Goal: Task Accomplishment & Management: Use online tool/utility

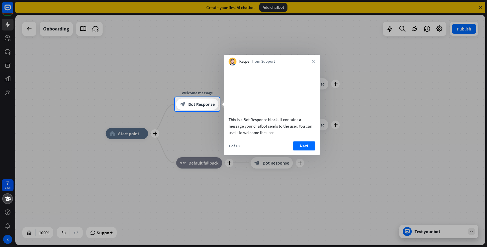
click at [268, 7] on div at bounding box center [243, 48] width 487 height 97
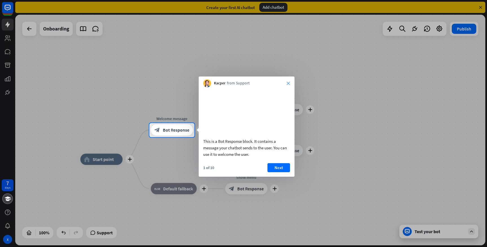
click at [287, 84] on icon "close" at bounding box center [288, 82] width 3 height 3
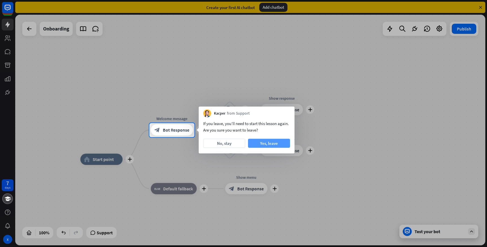
click at [278, 141] on button "Yes, leave" at bounding box center [269, 143] width 42 height 9
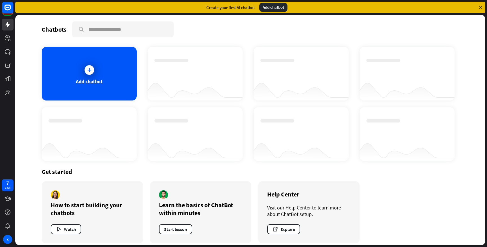
click at [274, 10] on div "Add chatbot" at bounding box center [273, 7] width 28 height 9
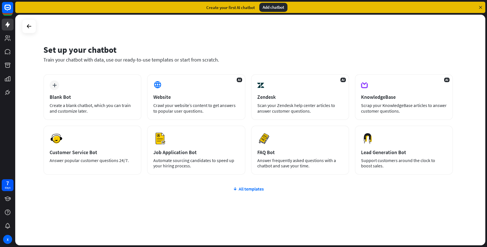
click at [273, 7] on div "Add chatbot" at bounding box center [273, 7] width 28 height 9
click at [265, 6] on div "Add chatbot" at bounding box center [273, 7] width 28 height 9
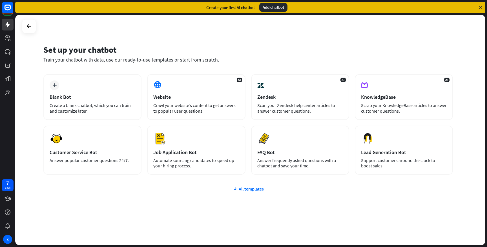
click at [271, 8] on div "Add chatbot" at bounding box center [273, 7] width 28 height 9
click at [105, 94] on div "Blank Bot" at bounding box center [93, 97] width 86 height 6
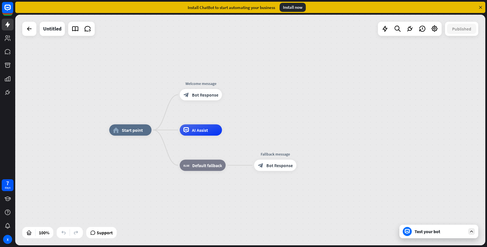
click at [455, 229] on div "Test your bot" at bounding box center [440, 231] width 51 height 6
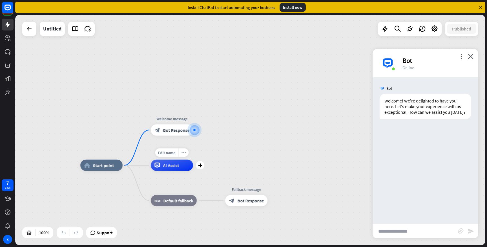
click at [165, 164] on span "AI Assist" at bounding box center [171, 165] width 16 height 6
click at [386, 235] on input "text" at bounding box center [415, 231] width 85 height 14
type input "*****"
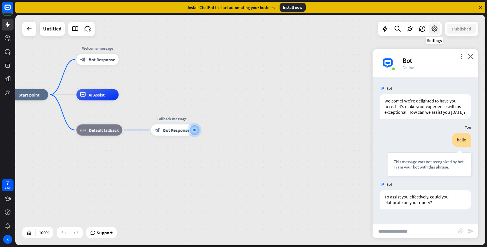
click at [435, 28] on icon at bounding box center [434, 28] width 7 height 7
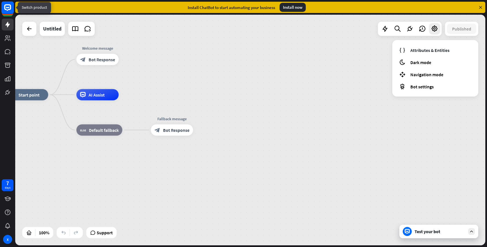
click at [7, 10] on rect at bounding box center [7, 7] width 12 height 12
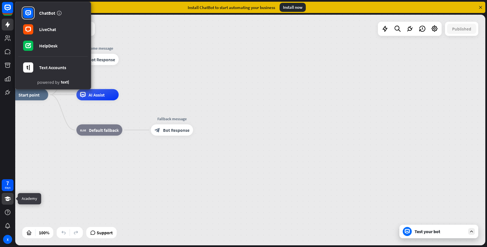
click at [8, 198] on icon at bounding box center [8, 198] width 6 height 5
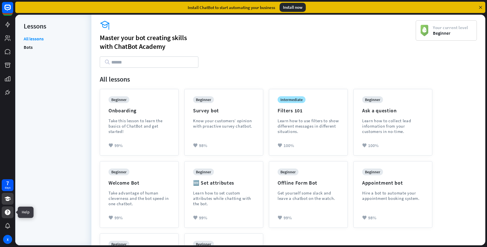
click at [9, 211] on icon at bounding box center [8, 212] width 6 height 6
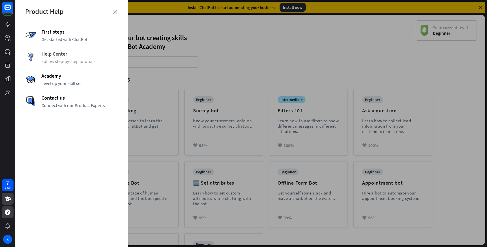
click at [52, 61] on span "Follow step-by-step tutorials" at bounding box center [79, 61] width 77 height 6
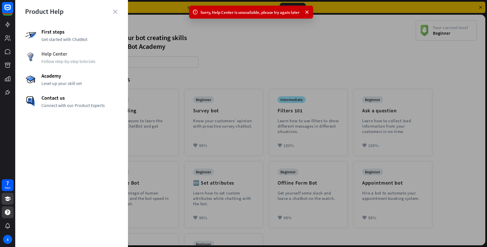
click at [83, 56] on span "Help Center" at bounding box center [79, 53] width 77 height 6
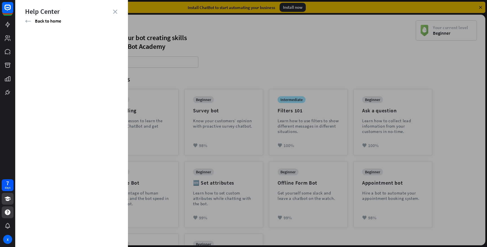
drag, startPoint x: 128, startPoint y: 50, endPoint x: 168, endPoint y: 50, distance: 40.3
click at [168, 50] on div at bounding box center [251, 123] width 472 height 247
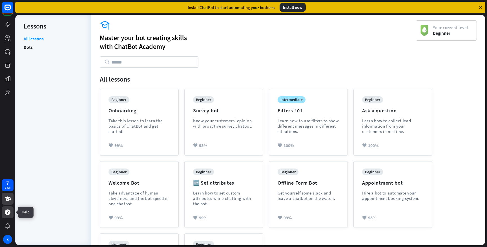
click at [7, 211] on icon at bounding box center [7, 212] width 7 height 7
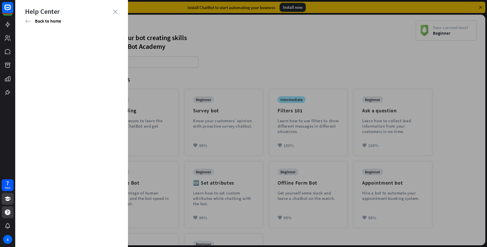
click at [303, 74] on div at bounding box center [251, 123] width 472 height 247
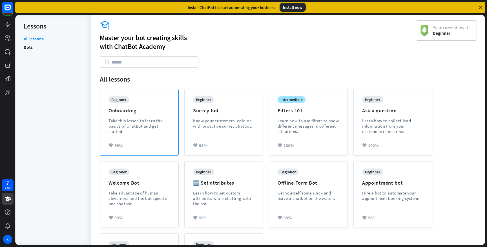
click at [151, 111] on div "beginner Onboarding Take this lesson to learn the basics of ChatBot and get sta…" at bounding box center [139, 119] width 61 height 46
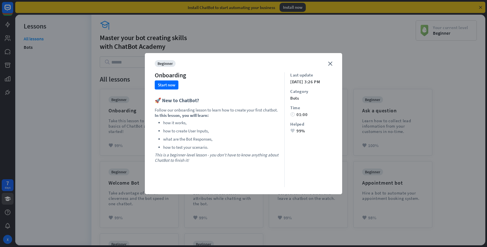
click at [330, 59] on div "close beginner Onboarding Start now 🚀 New to ChatBot? Follow our onboarding les…" at bounding box center [243, 123] width 197 height 141
click at [332, 61] on icon "close" at bounding box center [330, 63] width 4 height 4
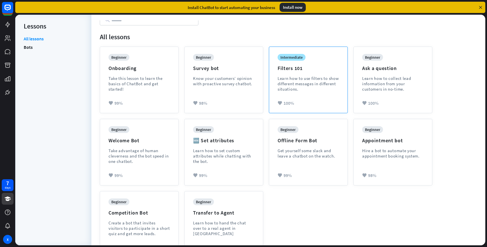
scroll to position [60, 0]
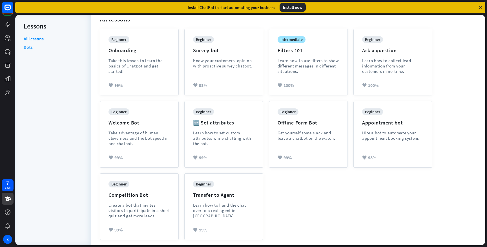
click at [27, 49] on link "Bots" at bounding box center [28, 47] width 9 height 8
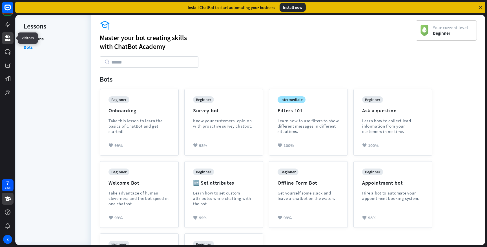
click at [8, 41] on icon at bounding box center [7, 38] width 7 height 7
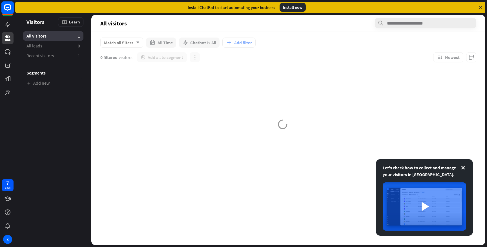
click at [7, 8] on rect at bounding box center [7, 7] width 12 height 12
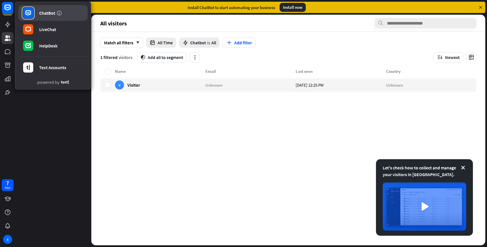
click at [43, 12] on div "ChatBot" at bounding box center [47, 13] width 16 height 6
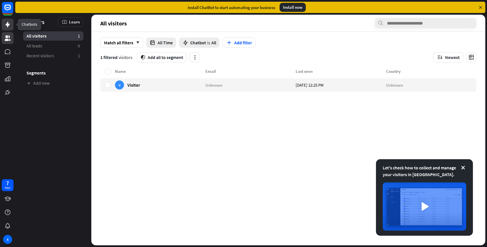
click at [4, 26] on link at bounding box center [8, 25] width 12 height 12
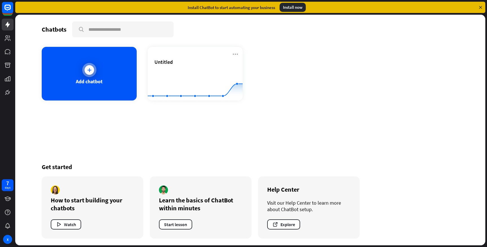
click at [99, 70] on div "Add chatbot" at bounding box center [89, 74] width 95 height 54
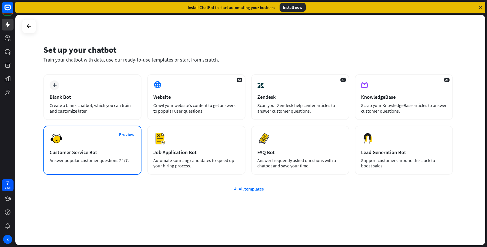
click at [97, 133] on div "Preview Customer Service Bot Answer popular customer questions 24/7." at bounding box center [92, 149] width 98 height 49
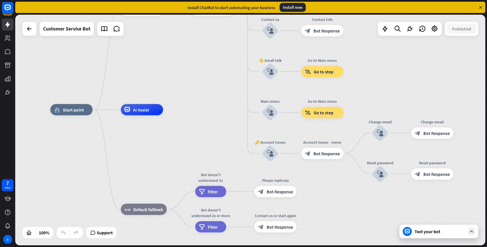
click at [427, 235] on div "Test your bot" at bounding box center [439, 231] width 79 height 14
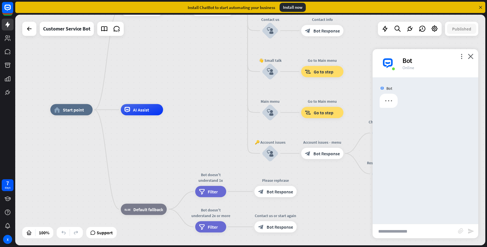
click at [463, 60] on div "Bot" at bounding box center [437, 60] width 69 height 9
click at [462, 59] on div "Bot" at bounding box center [437, 60] width 69 height 9
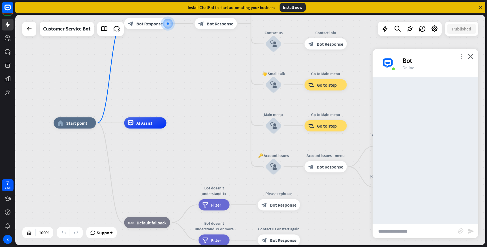
click at [460, 56] on icon "more_vert" at bounding box center [461, 56] width 5 height 5
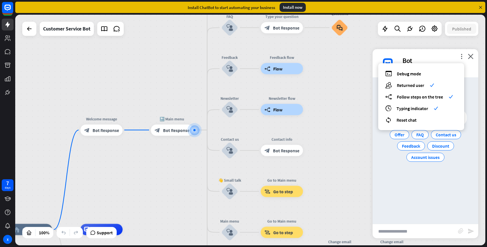
click at [409, 115] on div "debug Debug mode users Returned user check builder_tree Follow steps on the tre…" at bounding box center [421, 96] width 86 height 67
click at [409, 121] on span "Reset chat" at bounding box center [407, 120] width 20 height 6
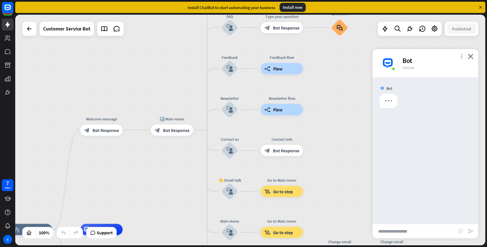
click at [460, 56] on icon "more_vert" at bounding box center [461, 56] width 5 height 5
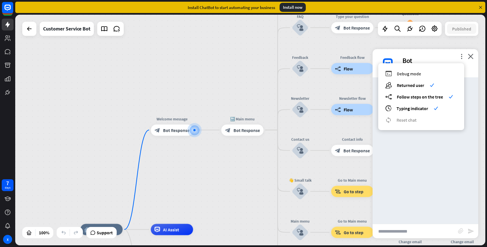
click at [404, 75] on span "Debug mode" at bounding box center [409, 74] width 24 height 6
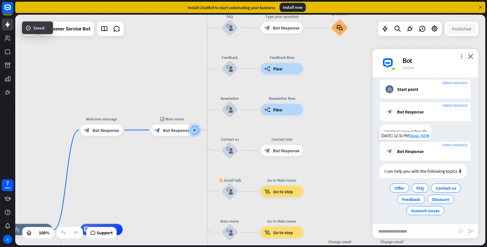
scroll to position [49, 0]
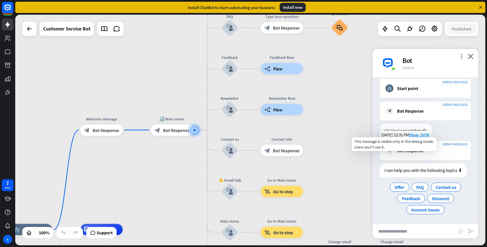
click at [454, 146] on div "DEBUG MESSAGE" at bounding box center [455, 143] width 32 height 7
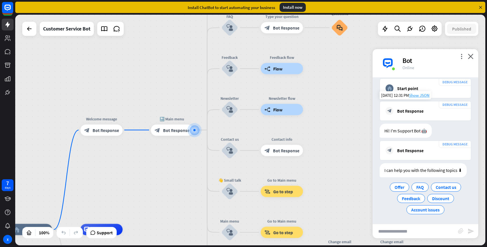
click at [422, 95] on span "Show JSON" at bounding box center [419, 94] width 21 height 5
click at [353, 41] on div "JSON Response close { "id": "d58d48b7-ae8e-41a2-8b41-e98c6cb5bcb3" , "chatId": …" at bounding box center [243, 123] width 487 height 247
click at [405, 186] on div "Offer" at bounding box center [399, 186] width 19 height 9
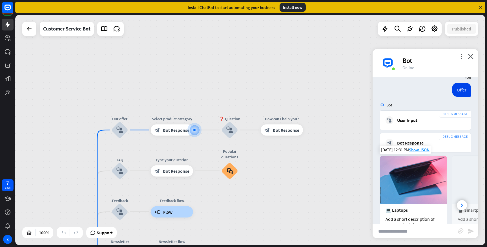
scroll to position [187, 0]
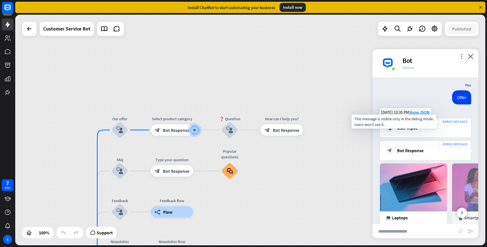
click at [452, 121] on div "DEBUG MESSAGE" at bounding box center [455, 121] width 32 height 7
click at [445, 122] on div "DEBUG MESSAGE" at bounding box center [455, 121] width 32 height 7
click at [421, 134] on span "Show JSON" at bounding box center [419, 134] width 21 height 5
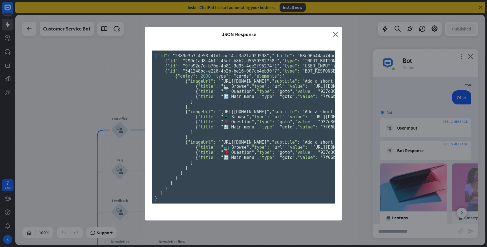
scroll to position [407, 0]
click at [379, 145] on span ""4646ee9d-5bee-45e7-bc5e-2e3fb7132523-2389e3b7"" at bounding box center [439, 147] width 120 height 5
click at [360, 117] on div "JSON Response close { "id": "2389e3b7-4e53-4fd1-ac14-c3a21a92d598" , "chatId": …" at bounding box center [243, 123] width 487 height 247
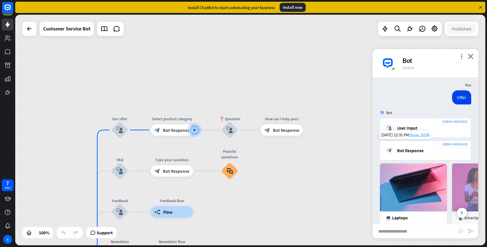
click at [413, 134] on span "Show JSON" at bounding box center [419, 134] width 21 height 5
click at [347, 127] on div "JSON Response close { "id": "2389e3b7-4e53-4fd1-ac14-c3a21a92d598" , "chatId": …" at bounding box center [243, 123] width 487 height 247
click at [419, 135] on span "Show JSON" at bounding box center [419, 134] width 21 height 5
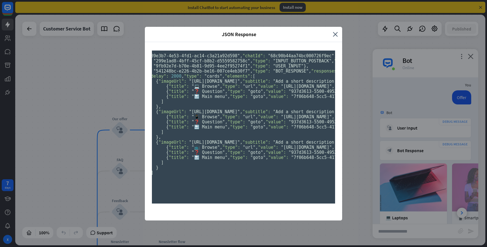
scroll to position [0, 48]
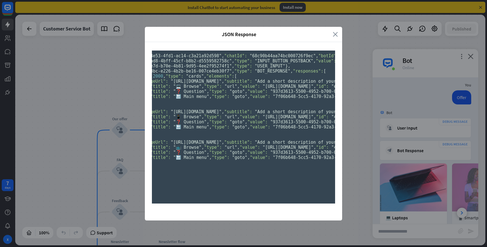
click at [335, 31] on icon "close" at bounding box center [335, 34] width 5 height 6
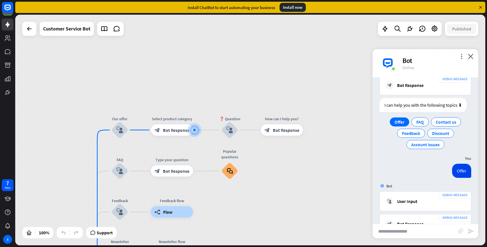
scroll to position [0, 0]
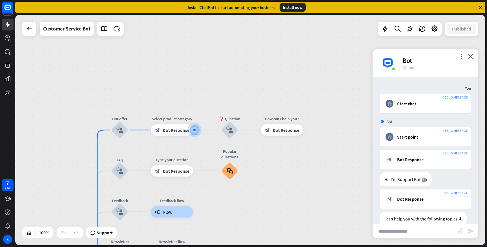
click at [464, 56] on div "more_vert close Bot Online" at bounding box center [426, 63] width 106 height 28
click at [462, 56] on icon "more_vert" at bounding box center [461, 56] width 5 height 5
